Goal: Check status: Check status

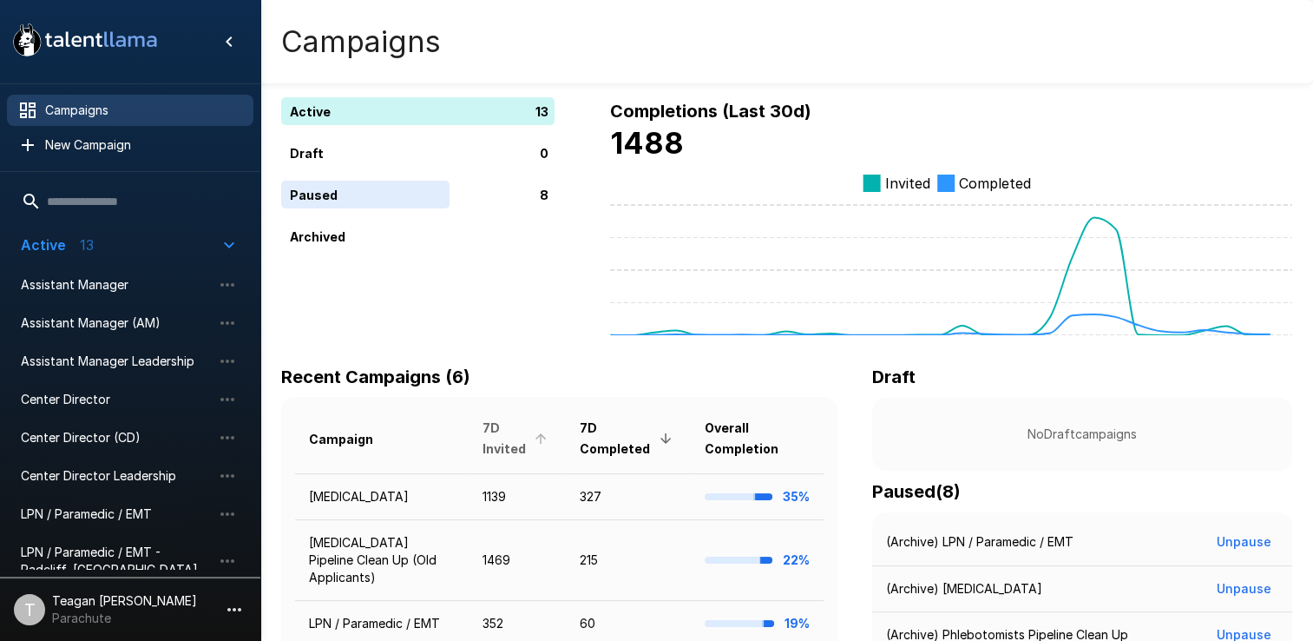
scroll to position [87, 0]
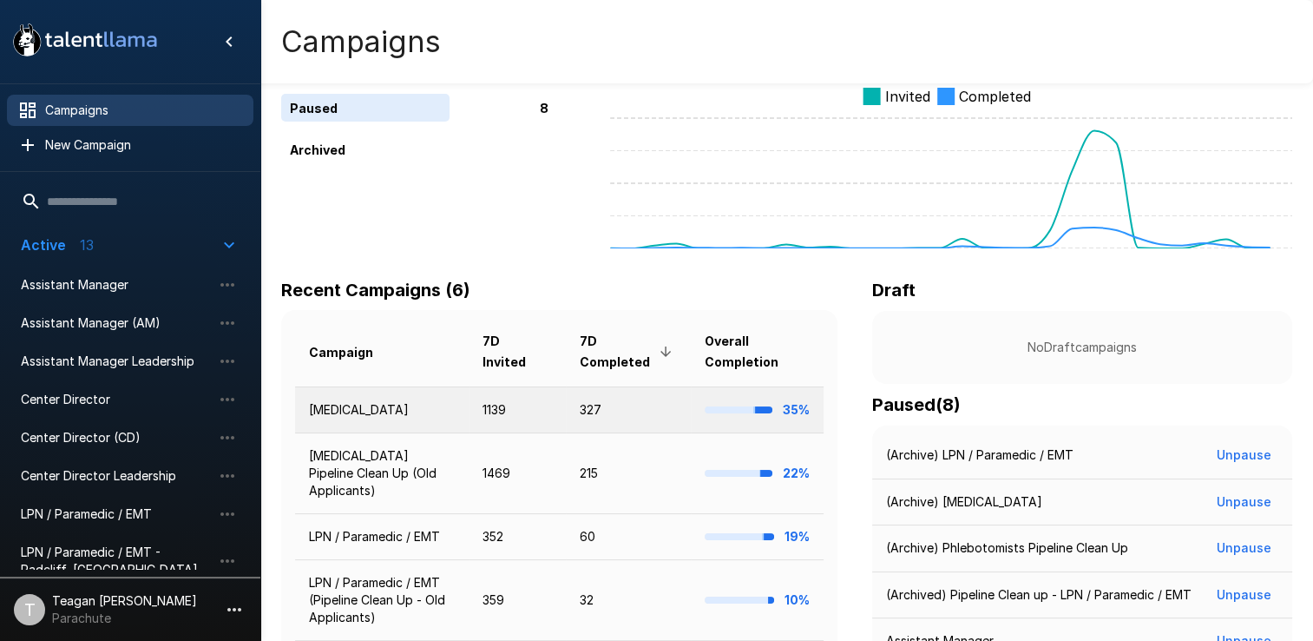
click at [427, 403] on td "[MEDICAL_DATA]" at bounding box center [382, 409] width 174 height 46
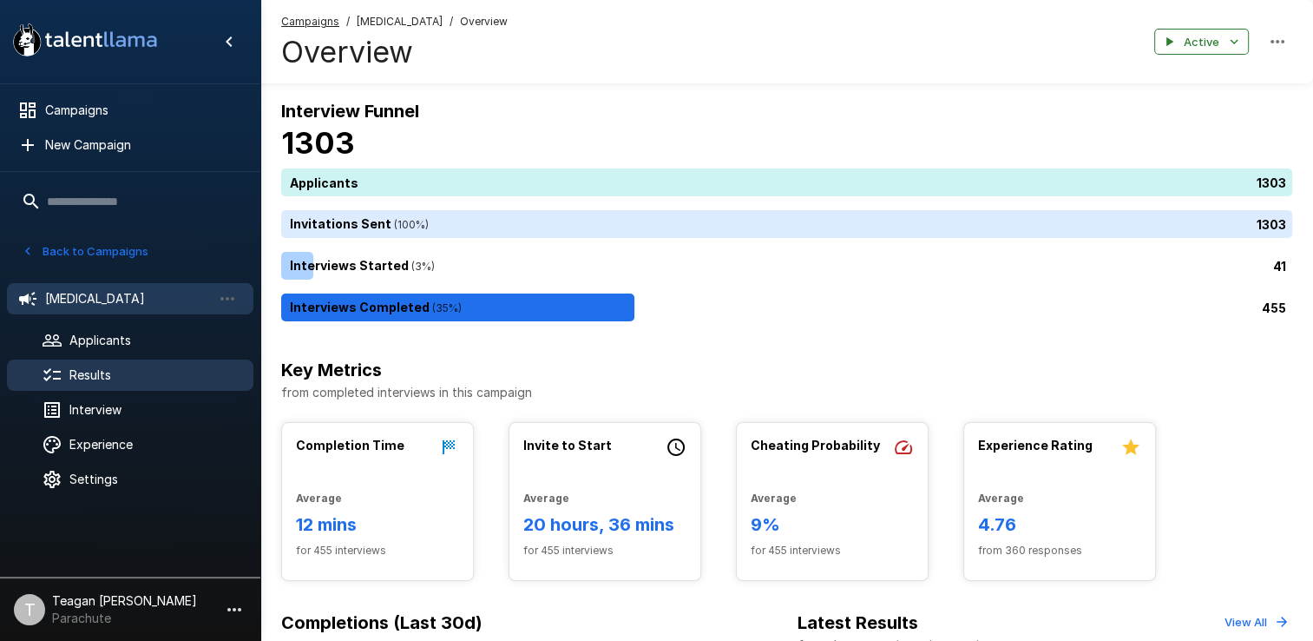
click at [147, 373] on span "Results" at bounding box center [154, 374] width 170 height 17
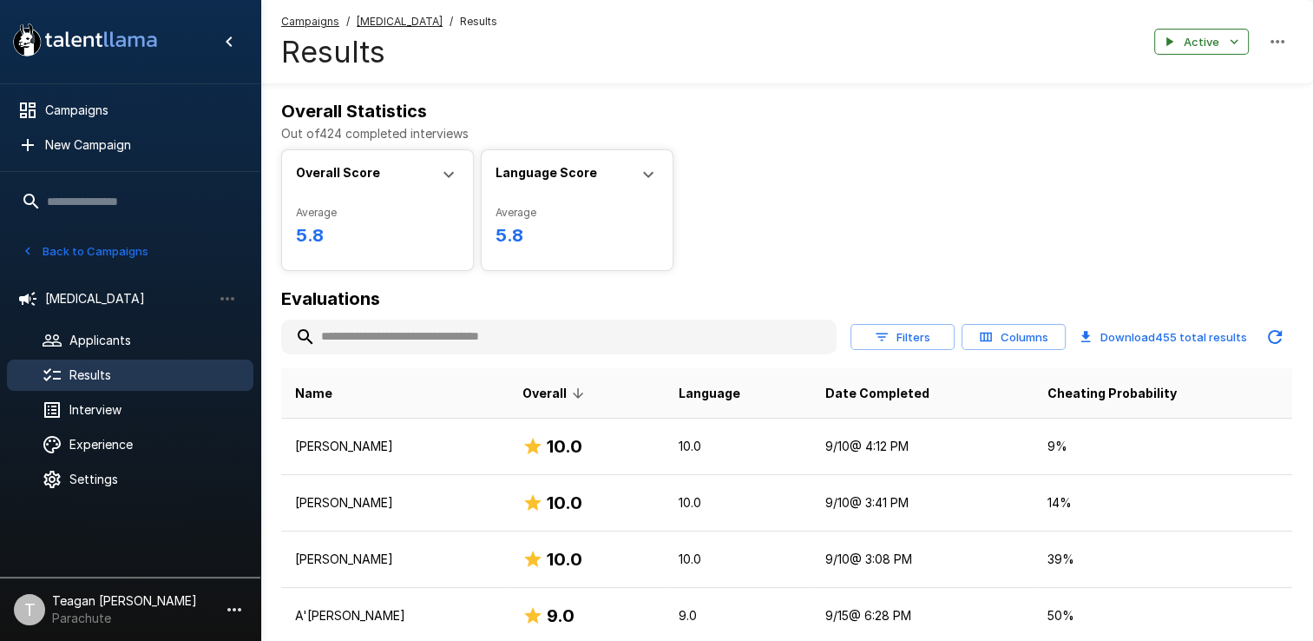
click at [532, 328] on input "text" at bounding box center [559, 336] width 556 height 31
click at [751, 289] on h6 "Evaluations" at bounding box center [786, 299] width 1011 height 28
click at [618, 346] on input "text" at bounding box center [559, 336] width 556 height 31
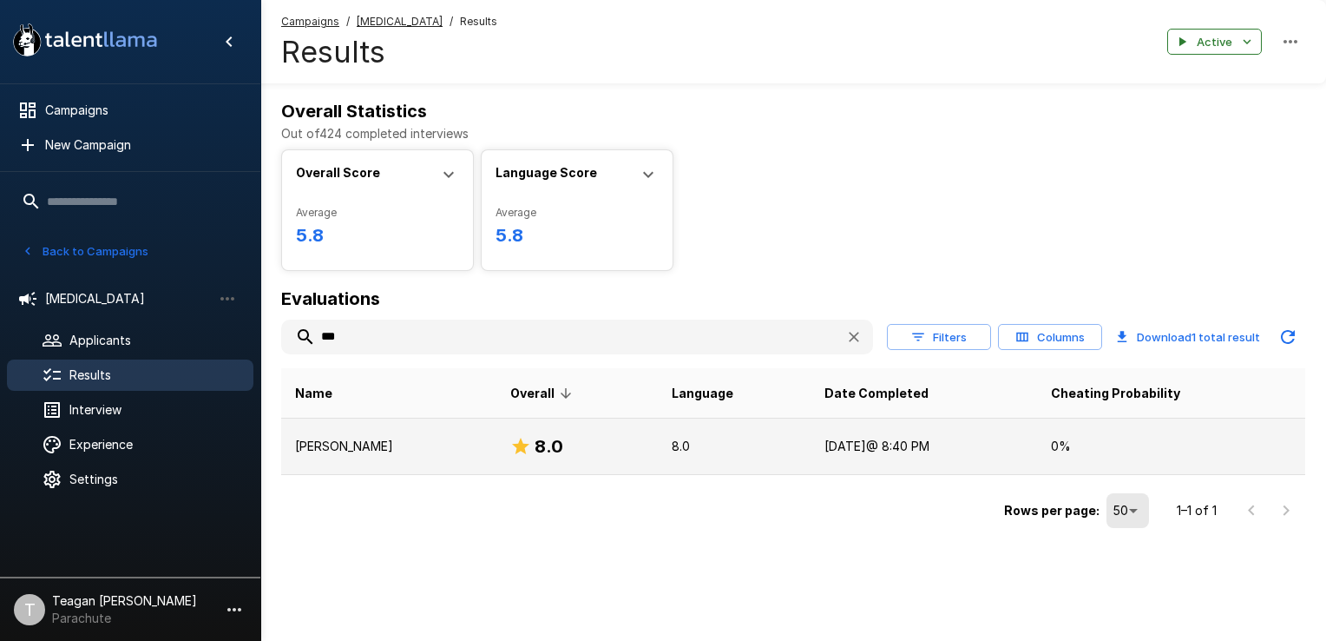
type input "***"
click at [463, 431] on td "[PERSON_NAME]" at bounding box center [388, 446] width 215 height 56
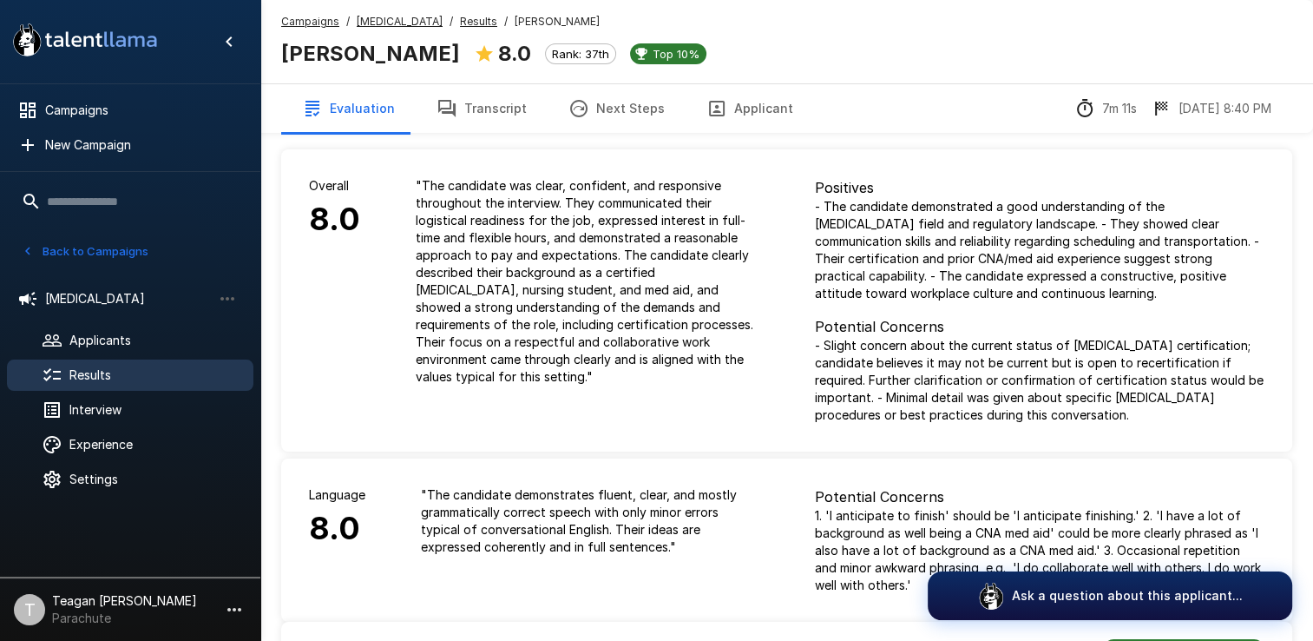
click at [467, 99] on button "Transcript" at bounding box center [482, 108] width 132 height 49
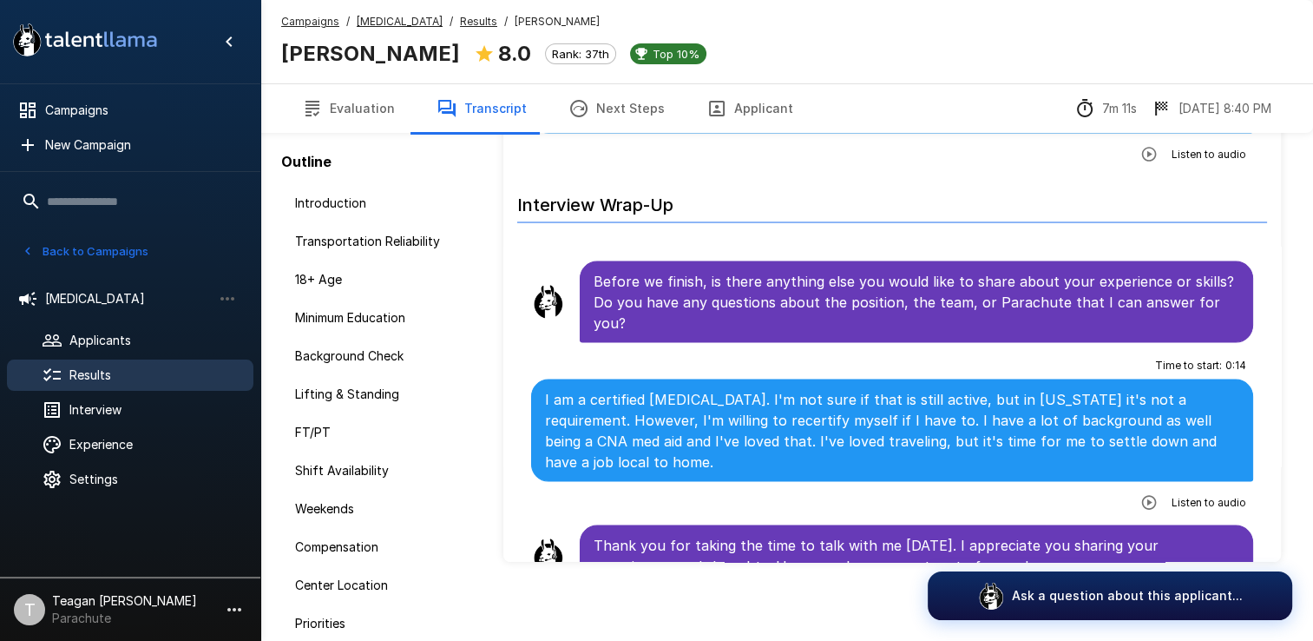
scroll to position [109, 0]
